Goal: Information Seeking & Learning: Learn about a topic

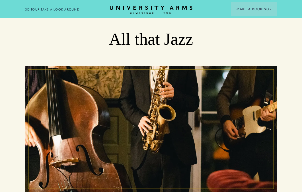
scroll to position [85, 0]
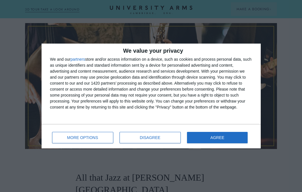
click at [208, 144] on div "MORE OPTIONS DISAGREE AGREE" at bounding box center [151, 136] width 202 height 16
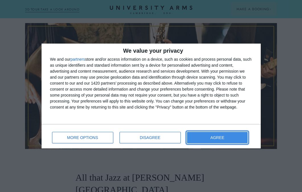
click at [205, 138] on button "AGREE" at bounding box center [217, 137] width 61 height 11
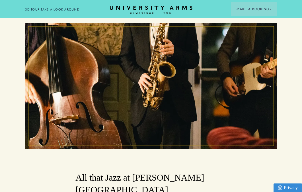
scroll to position [249, 0]
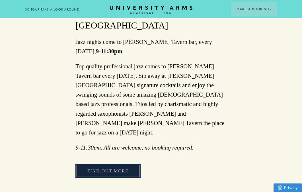
click at [125, 164] on link "FIND OUT MORE" at bounding box center [107, 171] width 65 height 15
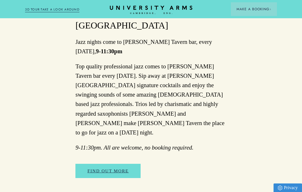
drag, startPoint x: 117, startPoint y: 114, endPoint x: 140, endPoint y: 113, distance: 23.1
click at [140, 144] on em "9-11:30pm. All are welcome, no booking required." at bounding box center [134, 147] width 118 height 6
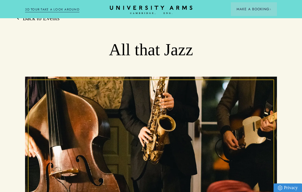
scroll to position [0, 0]
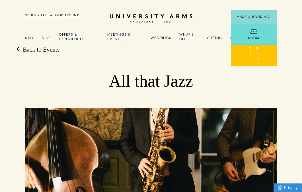
click at [250, 60] on span "Food" at bounding box center [254, 58] width 10 height 5
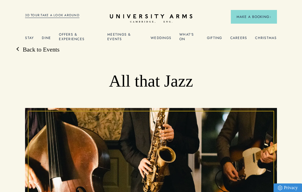
click at [184, 35] on link "What's On" at bounding box center [189, 38] width 20 height 12
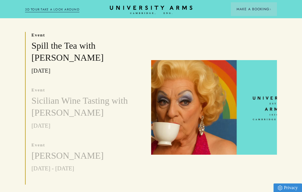
scroll to position [345, 0]
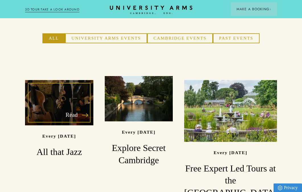
click at [52, 105] on div "Read" at bounding box center [59, 103] width 68 height 46
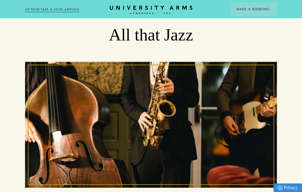
scroll to position [166, 0]
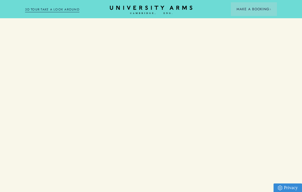
scroll to position [345, 0]
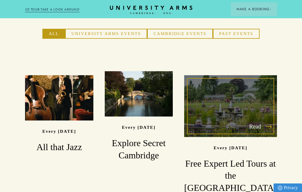
click at [259, 120] on link "Read Every [DATE] Free Expert Led Tours at the [GEOGRAPHIC_DATA]" at bounding box center [230, 134] width 93 height 119
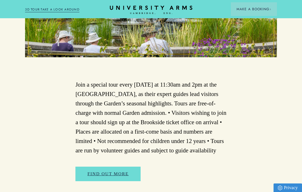
scroll to position [207, 0]
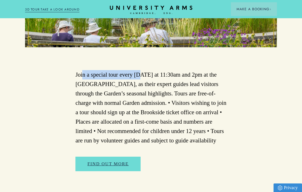
drag, startPoint x: 83, startPoint y: 76, endPoint x: 139, endPoint y: 75, distance: 56.4
click at [139, 75] on p "Join a special tour every [DATE] at 11:30am and 2pm at the [GEOGRAPHIC_DATA], a…" at bounding box center [150, 107] width 151 height 75
